Goal: Browse casually

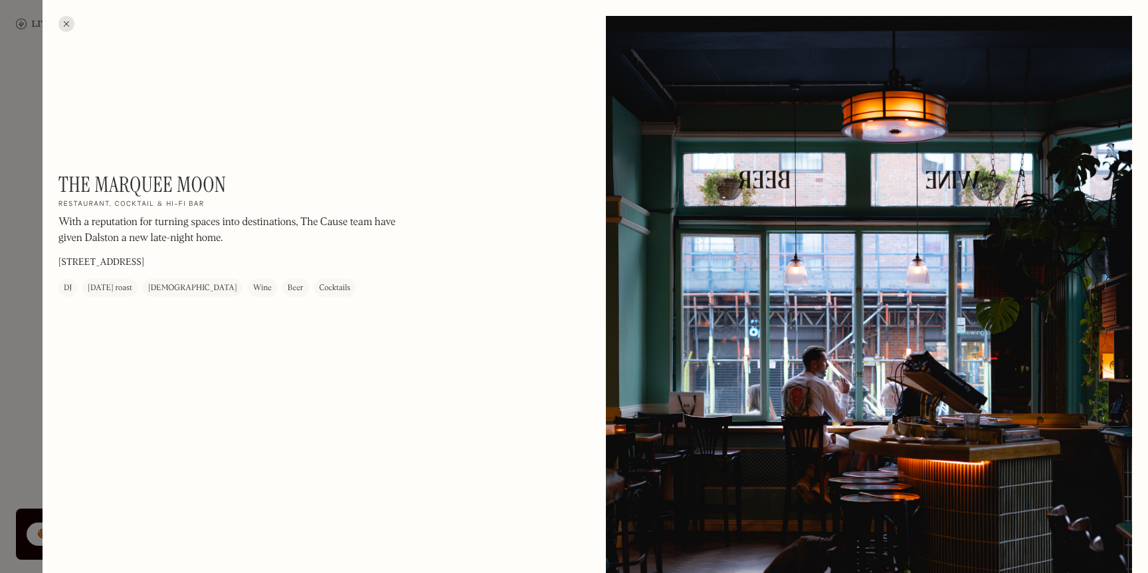
scroll to position [2458, 0]
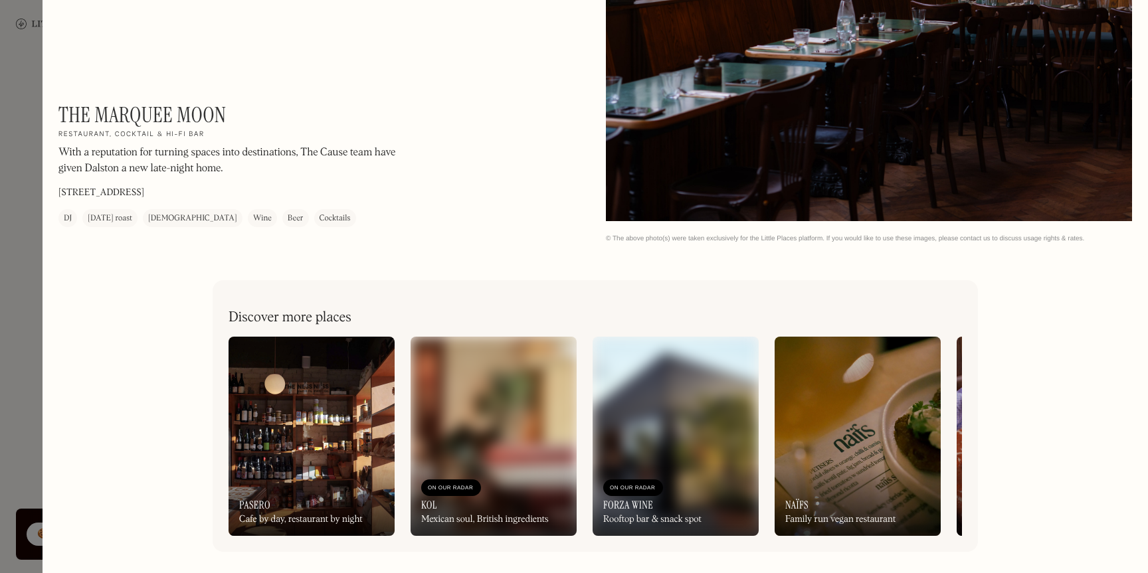
click at [19, 201] on div at bounding box center [574, 286] width 1148 height 573
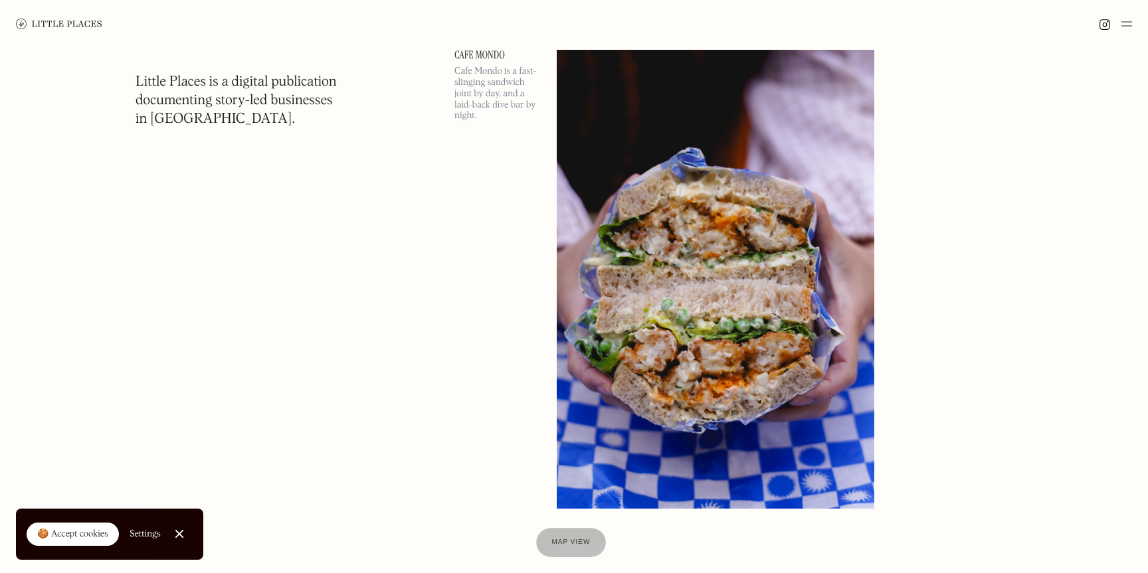
scroll to position [20594, 0]
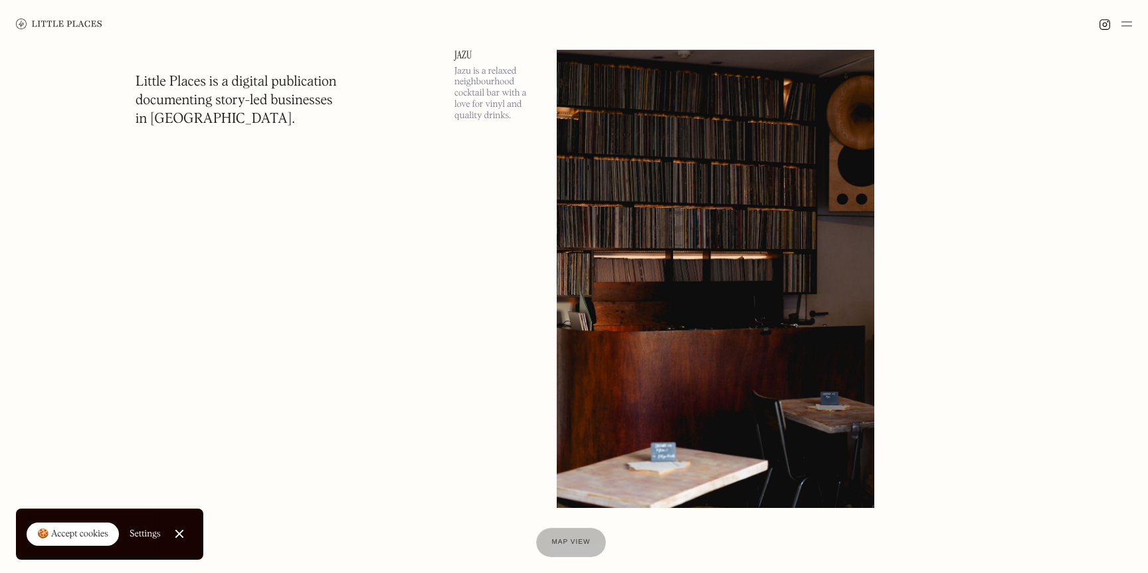
click at [64, 22] on img at bounding box center [59, 24] width 86 height 11
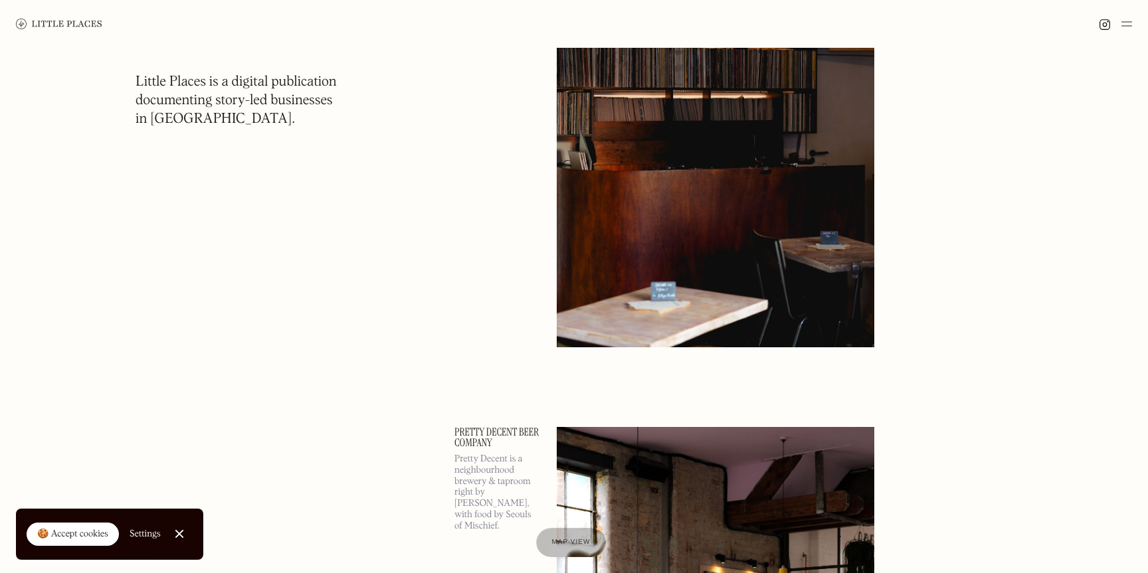
click at [179, 533] on div at bounding box center [179, 534] width 9 height 9
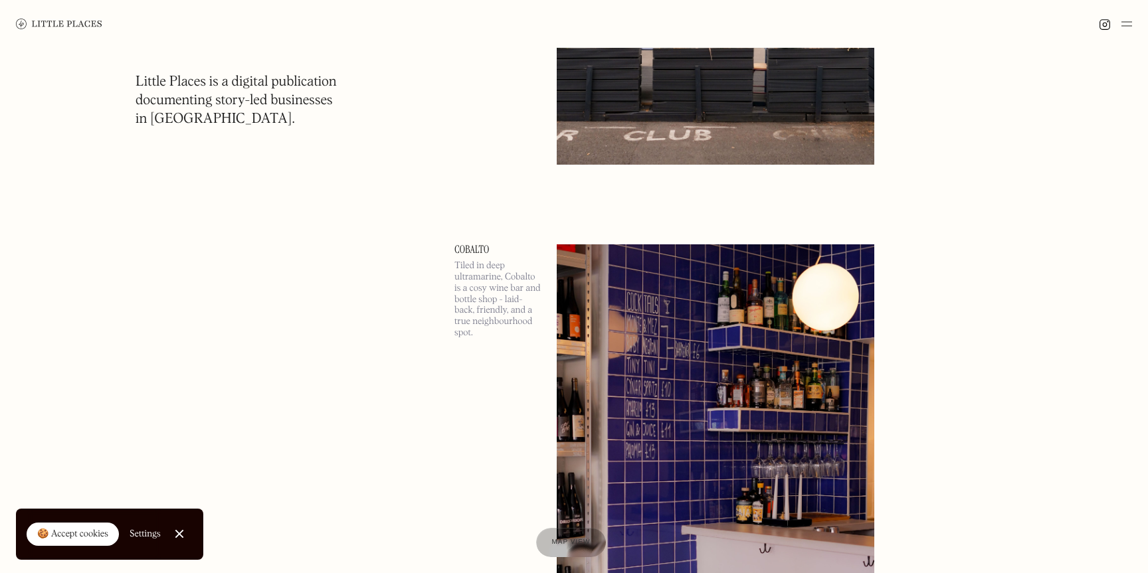
scroll to position [4452, 0]
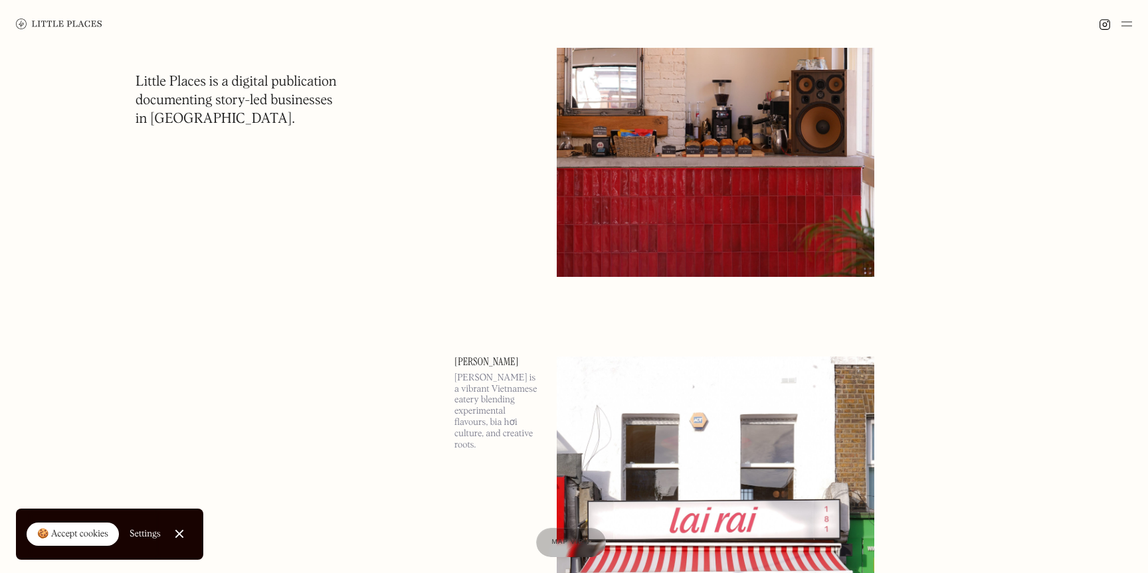
scroll to position [16372, 0]
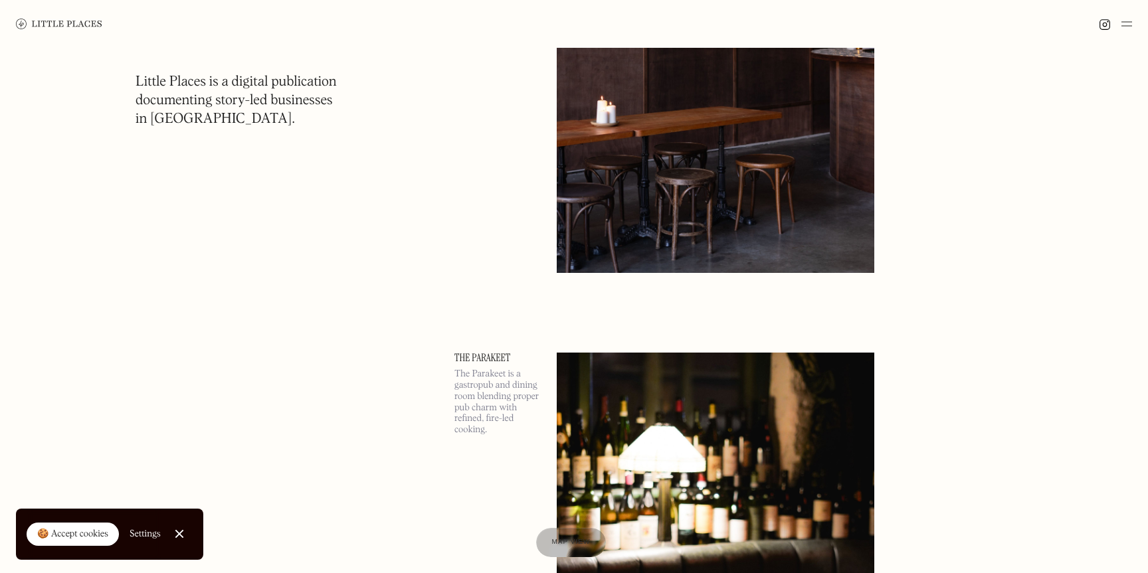
scroll to position [18055, 0]
